Goal: Find specific page/section: Find specific page/section

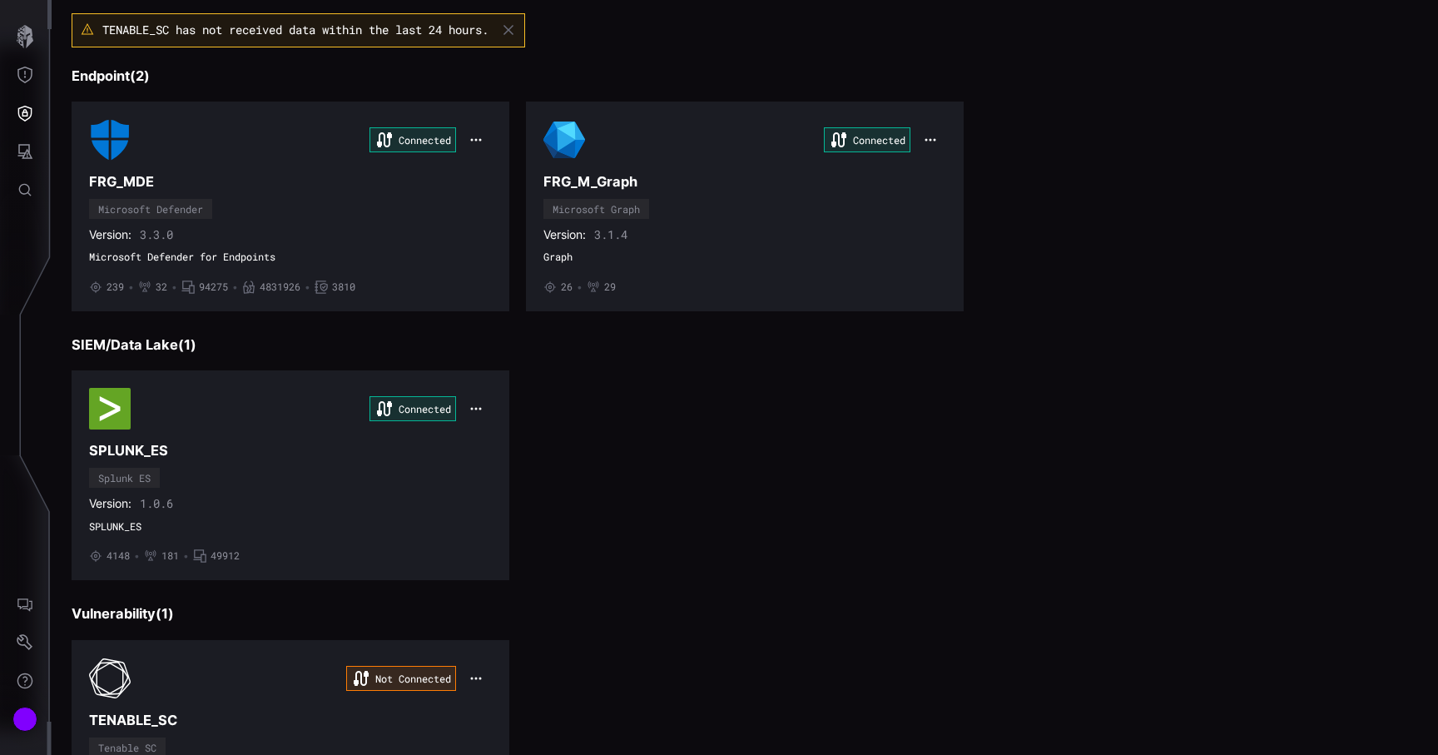
scroll to position [264, 0]
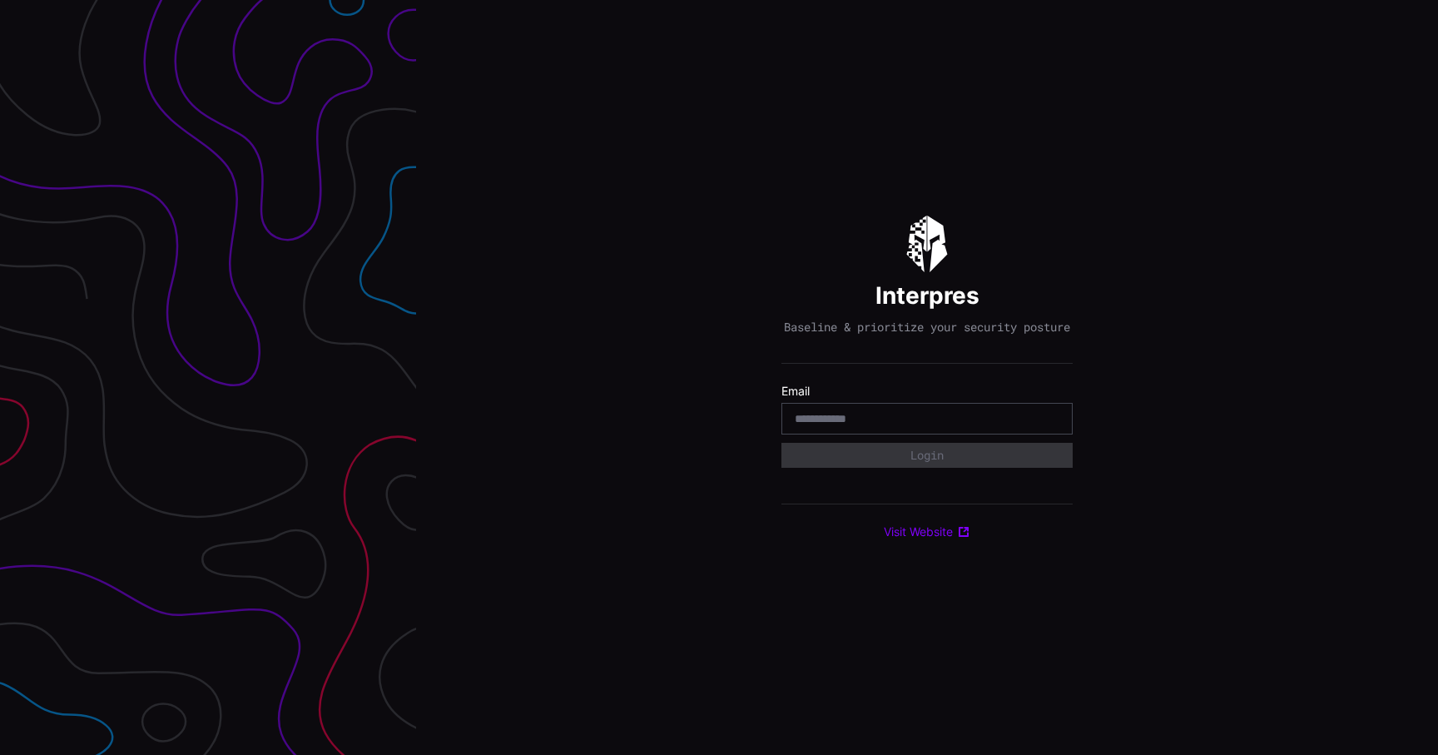
click at [915, 426] on input "email" at bounding box center [927, 418] width 265 height 15
click at [916, 422] on input "email" at bounding box center [927, 418] width 265 height 15
type input "**********"
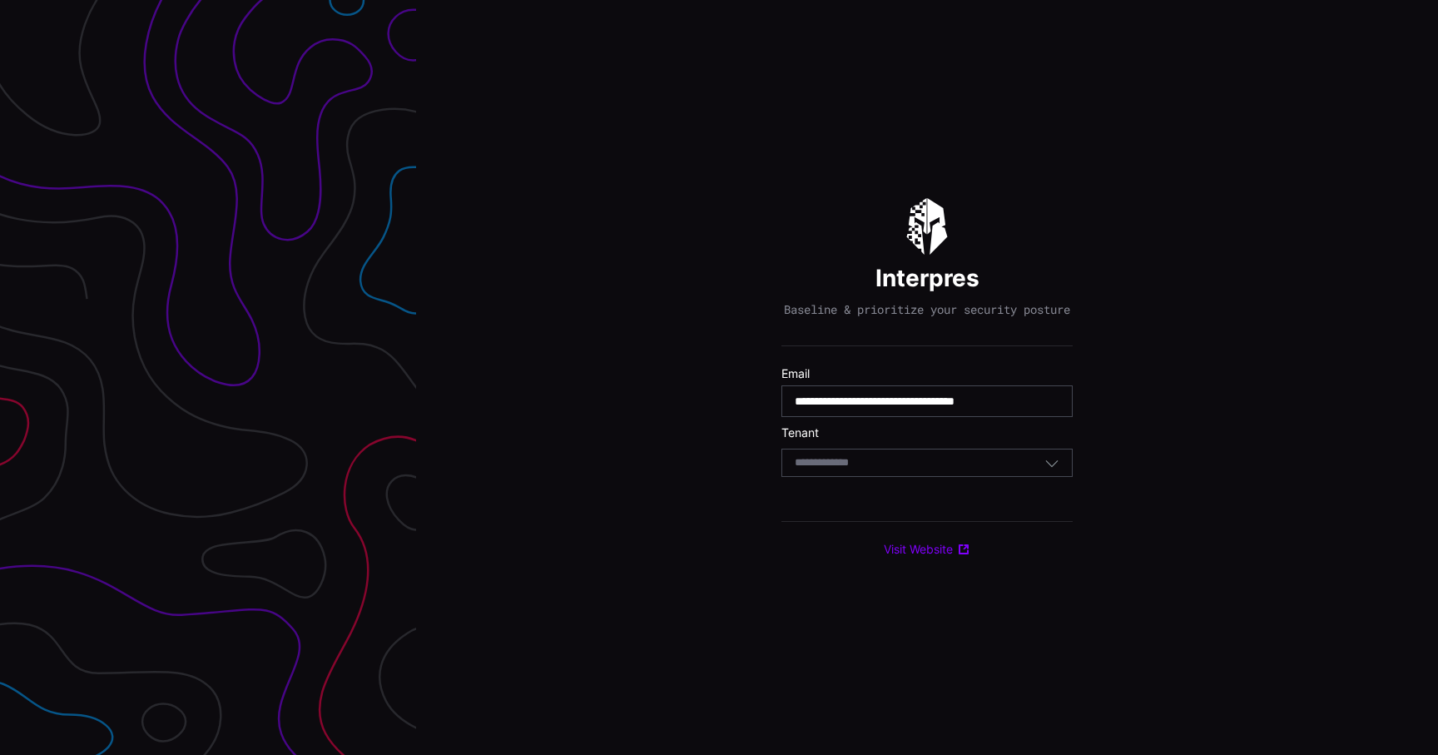
click at [913, 461] on div "Select Tenant" at bounding box center [926, 462] width 291 height 28
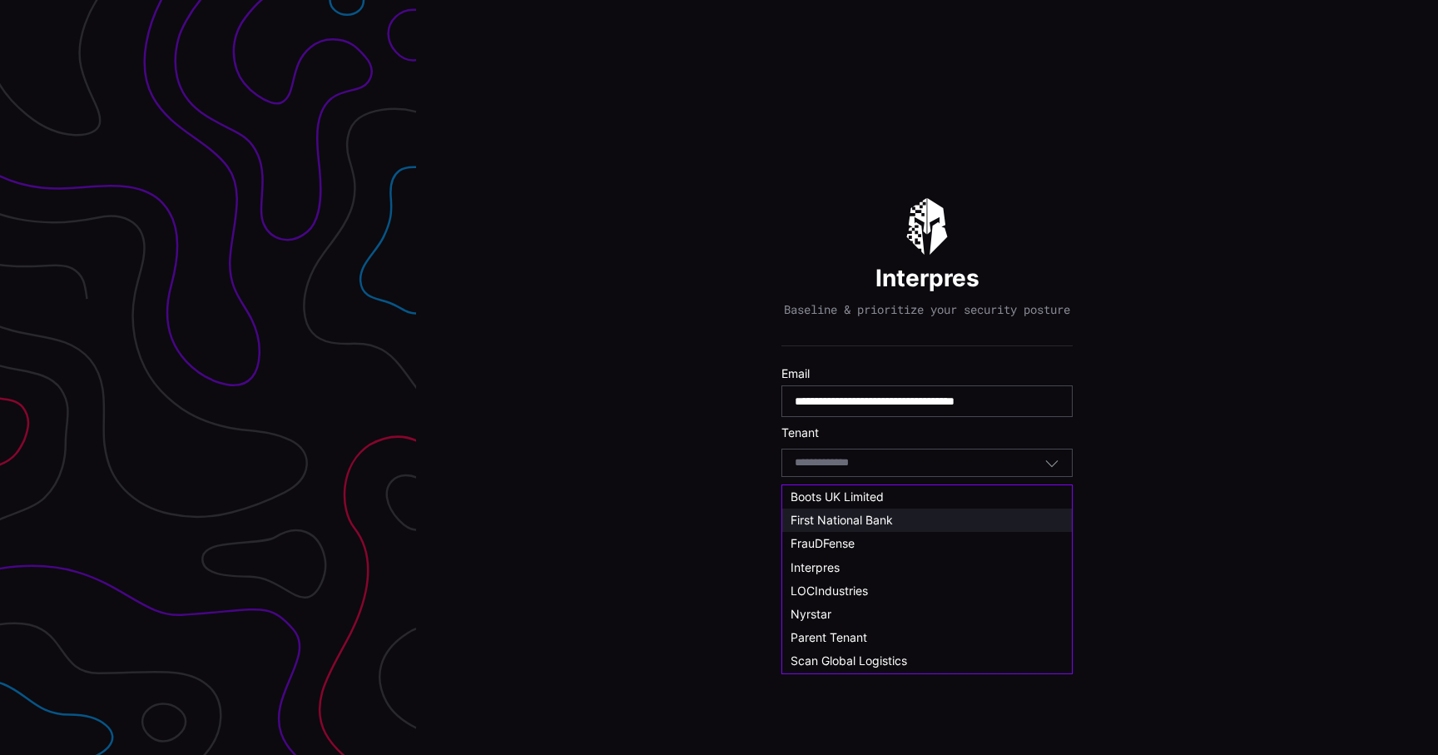
click at [890, 514] on span "First National Bank" at bounding box center [841, 520] width 102 height 14
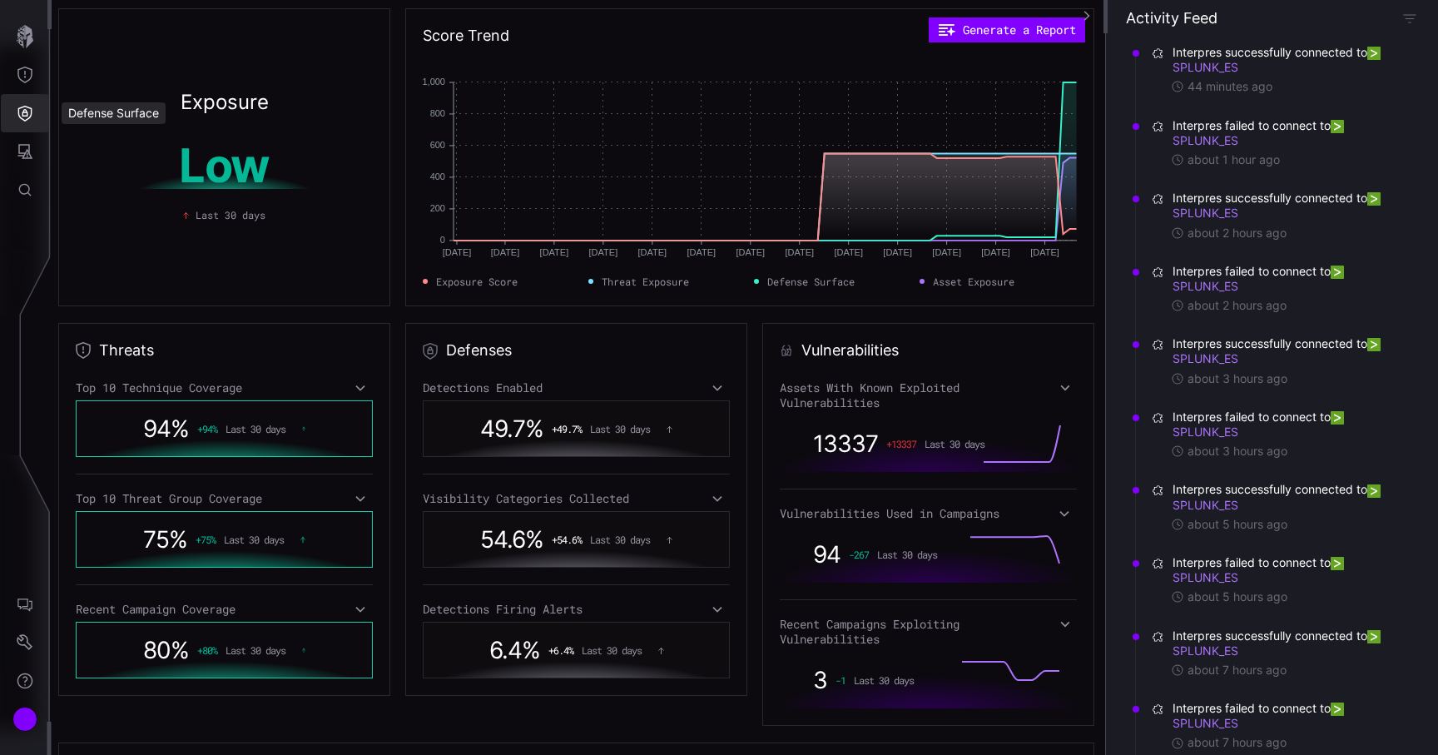
click at [21, 102] on button "Defense Surface" at bounding box center [25, 113] width 48 height 38
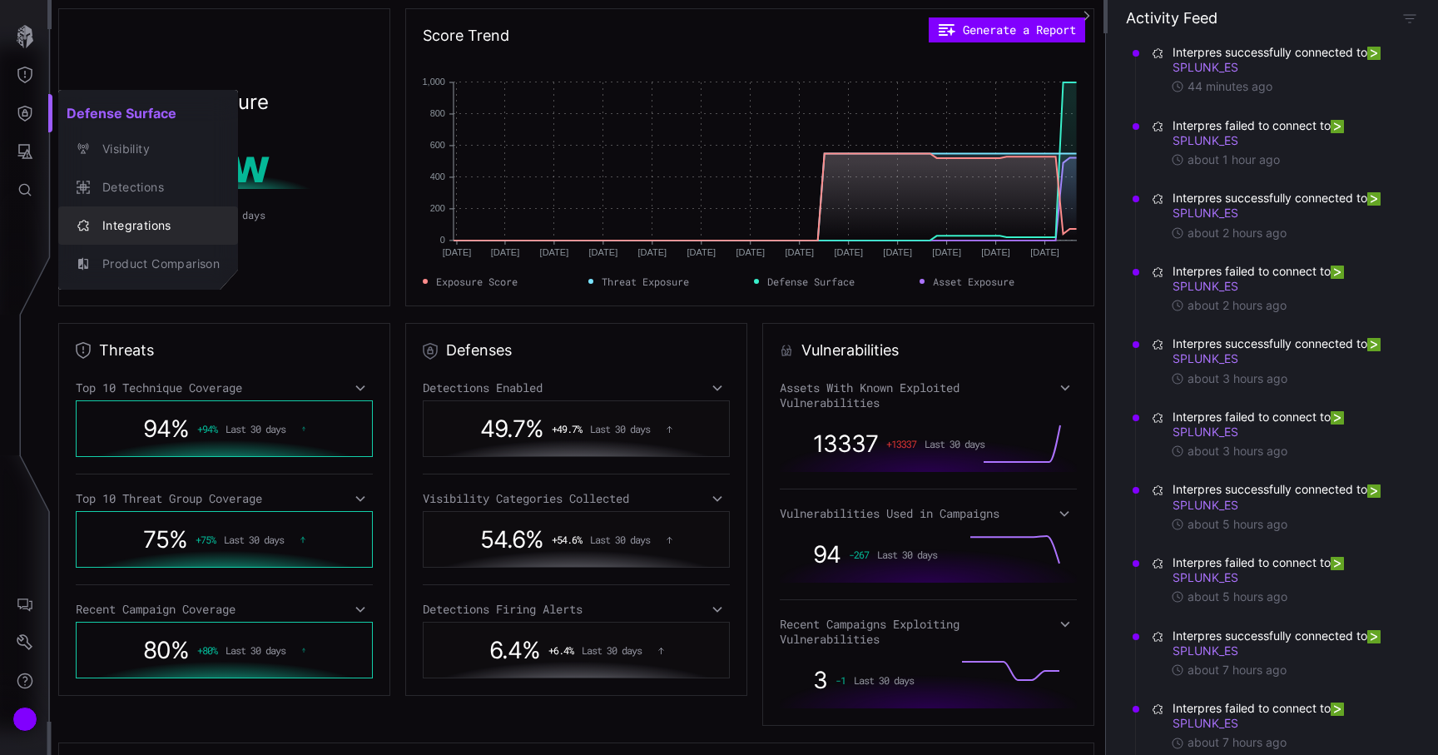
click at [107, 211] on button "Integrations" at bounding box center [148, 225] width 180 height 38
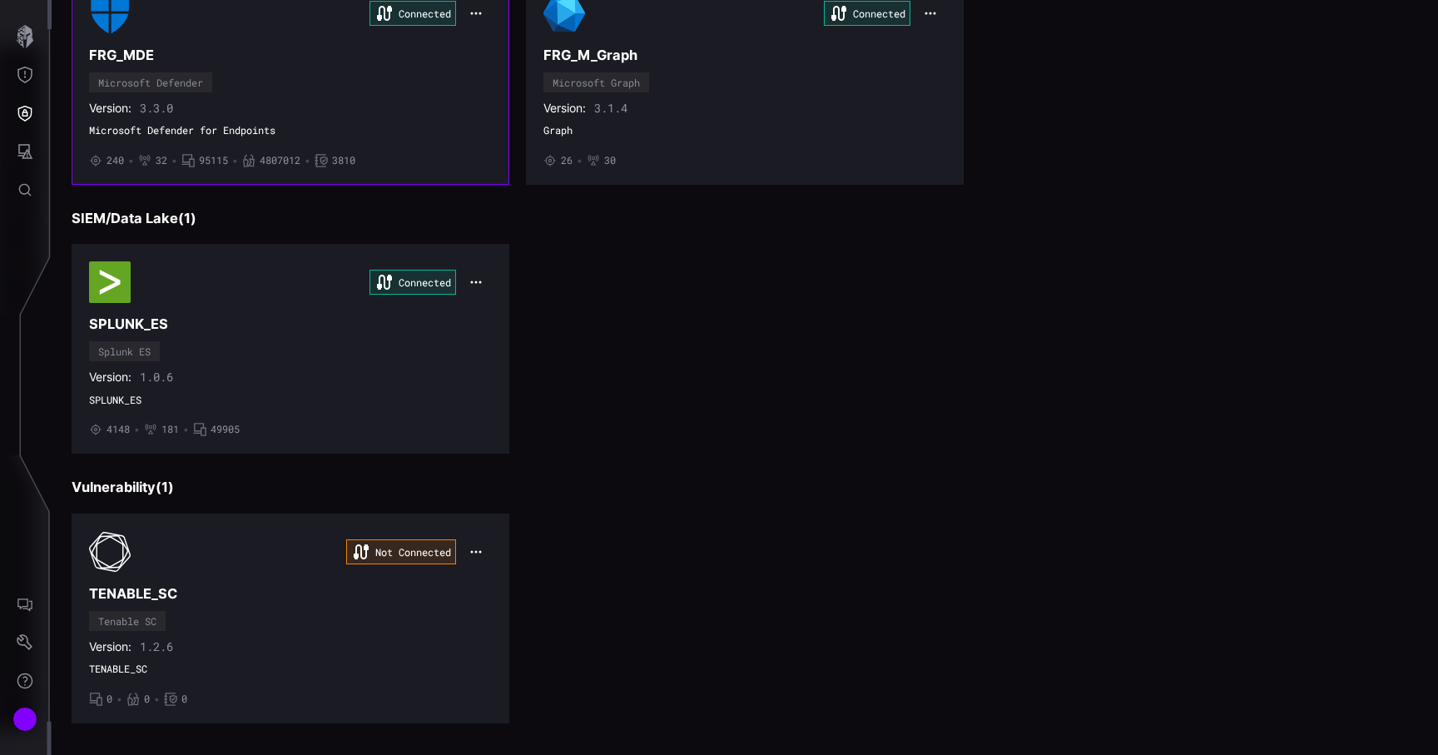
scroll to position [264, 0]
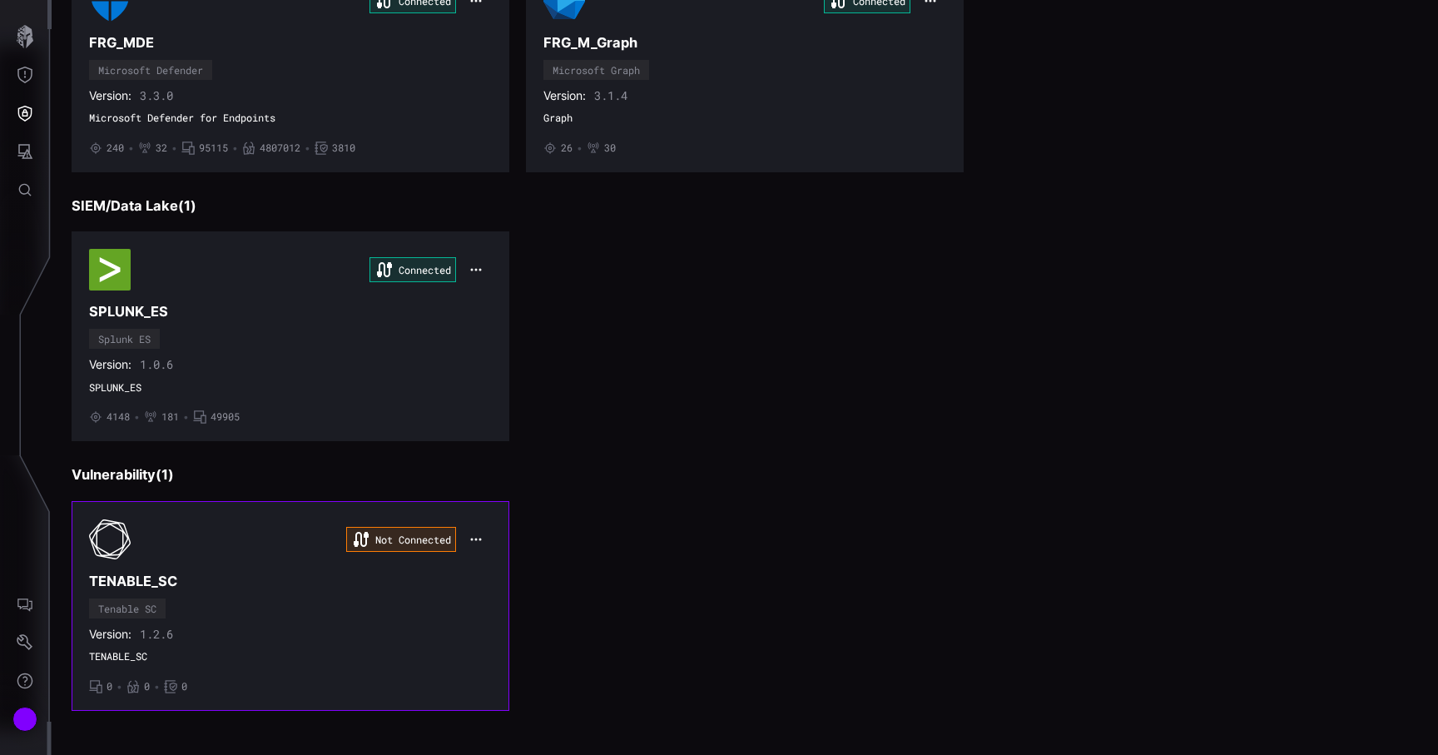
click at [243, 579] on h3 "TENABLE_SC" at bounding box center [290, 580] width 403 height 17
